Goal: Communication & Community: Answer question/provide support

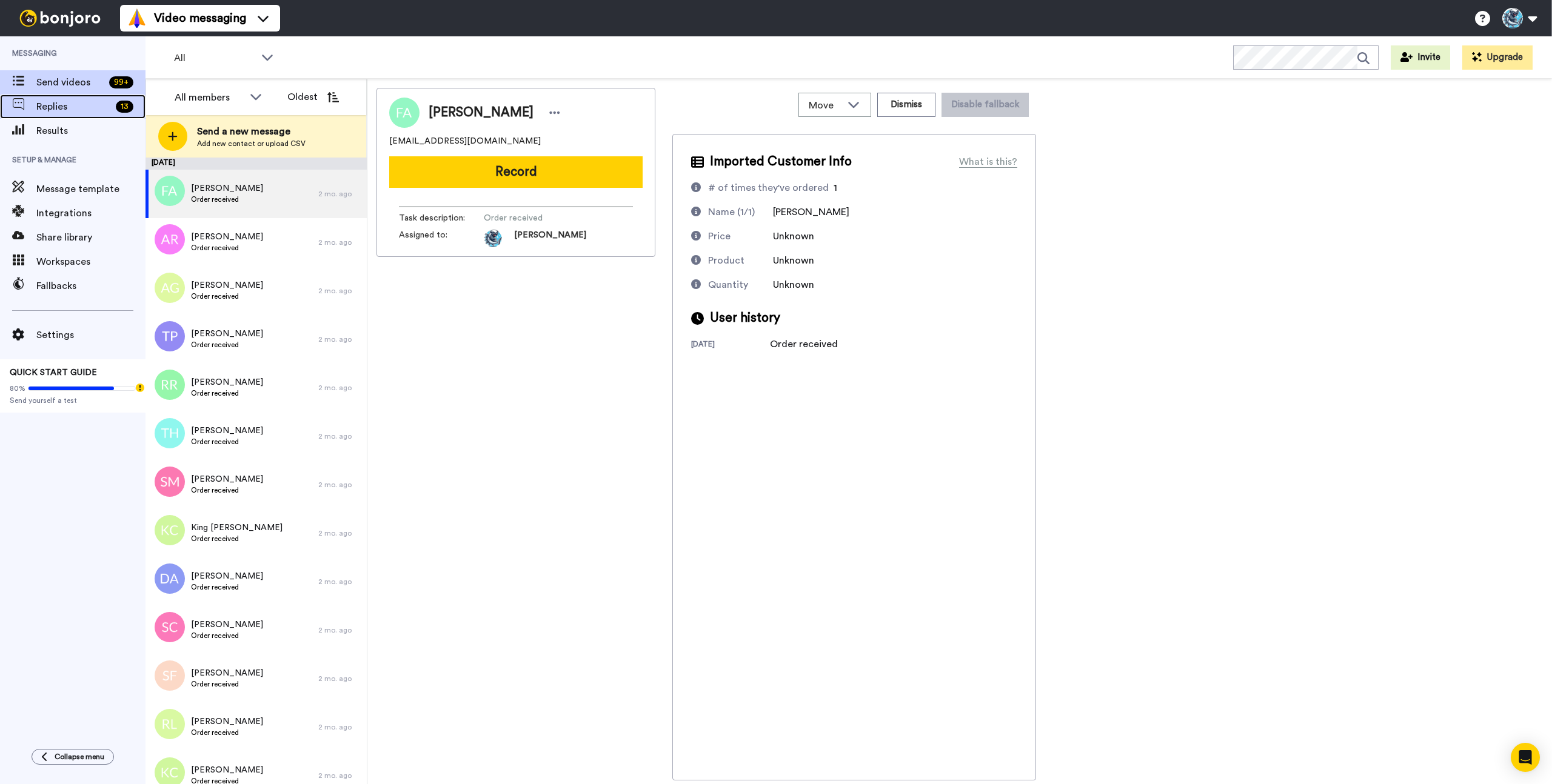
click at [55, 109] on span "Replies" at bounding box center [73, 106] width 74 height 15
click at [494, 68] on div "All WORKSPACES View all All Default Task List Thanking VIPs + Add a new workspa…" at bounding box center [848, 57] width 1406 height 43
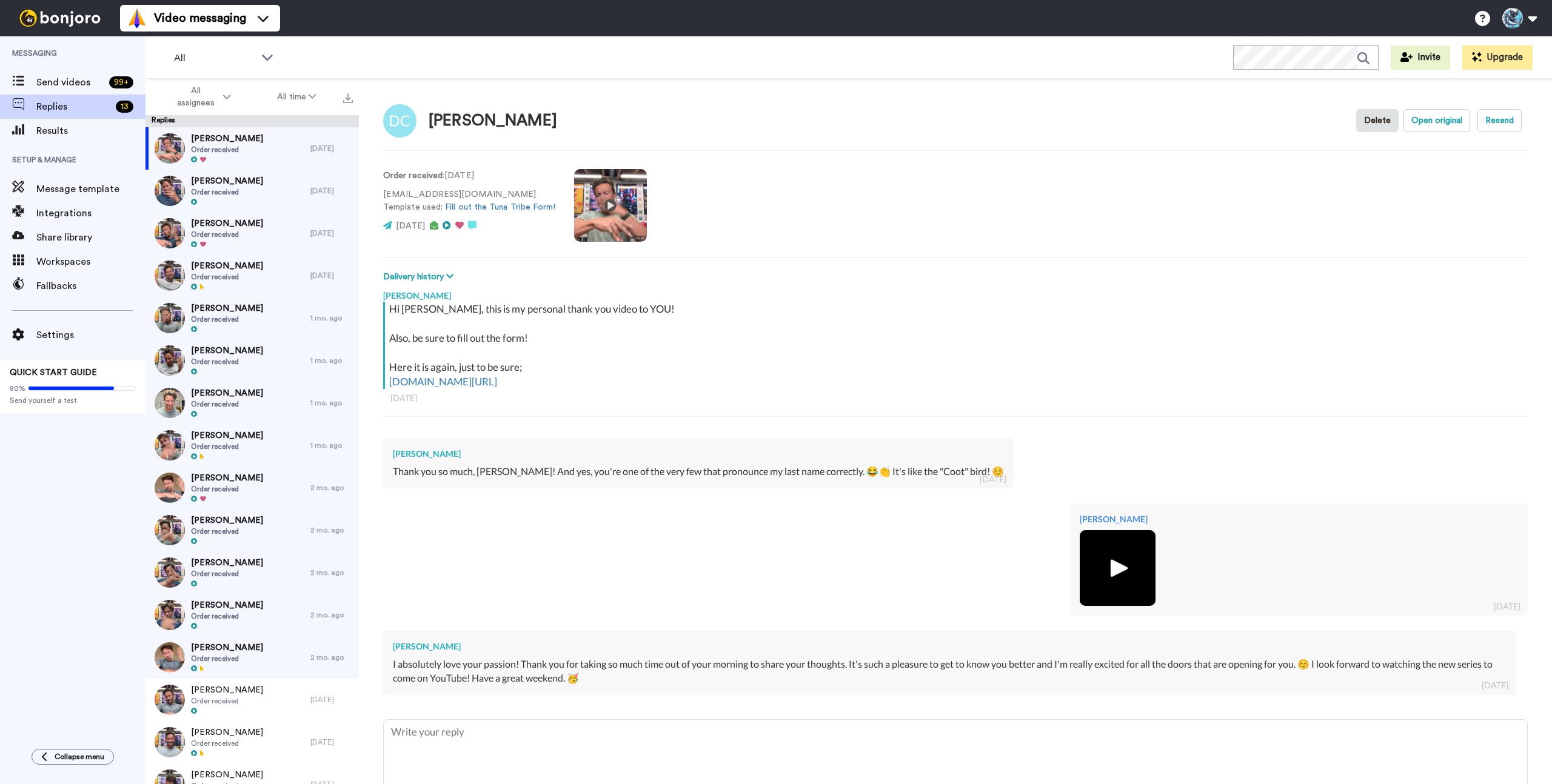
type textarea "x"
